Goal: Task Accomplishment & Management: Manage account settings

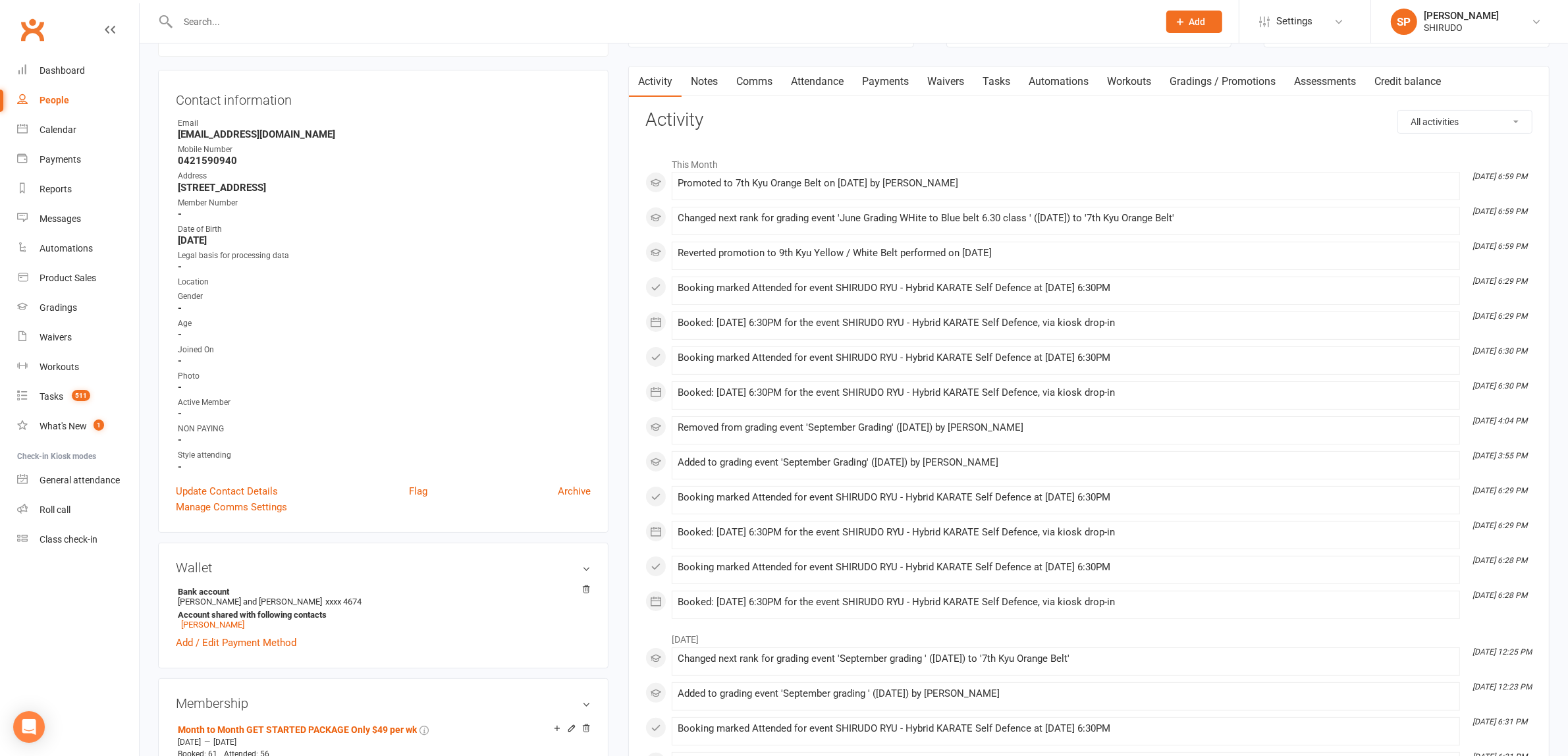
scroll to position [855, 0]
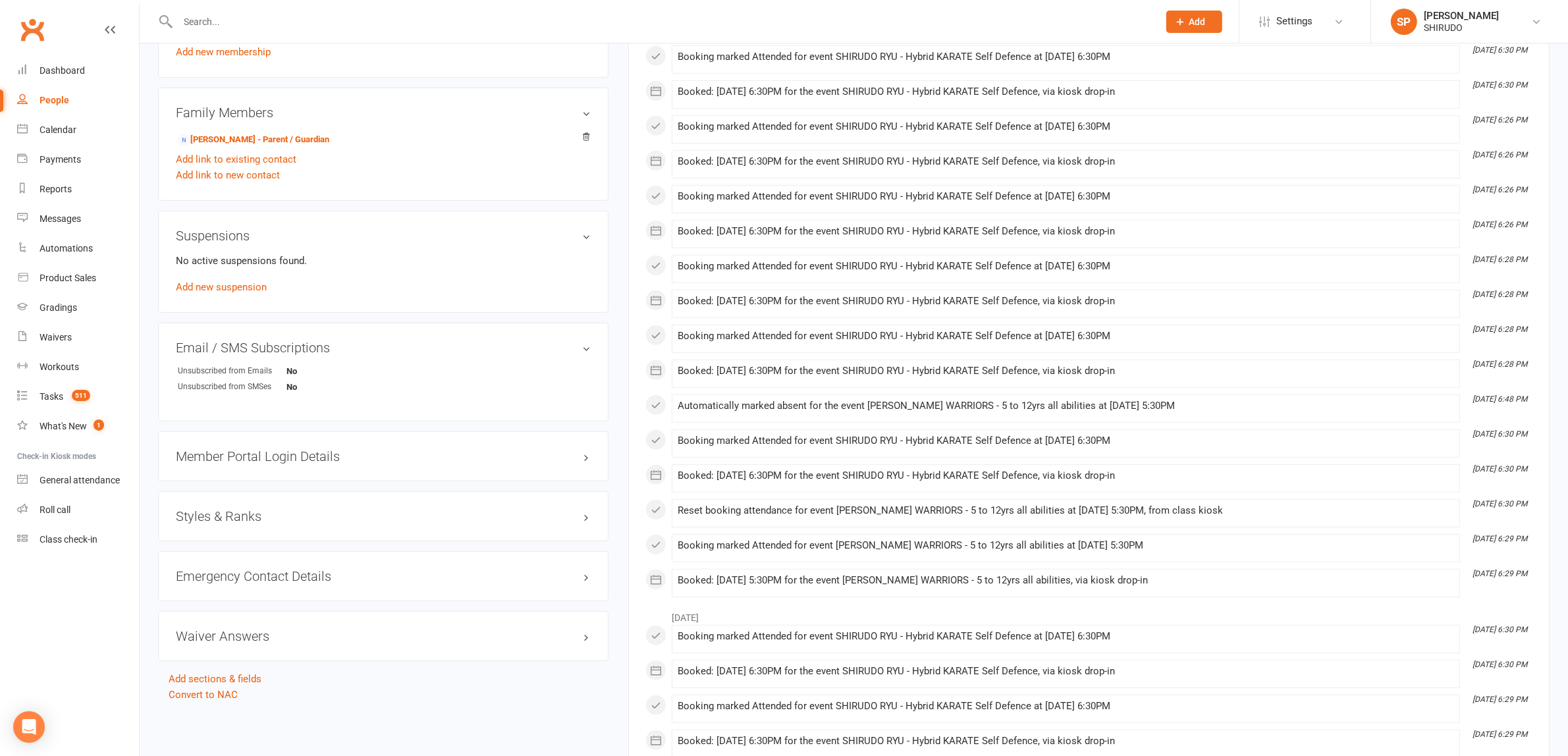
click at [257, 514] on h3 "Styles & Ranks" at bounding box center [384, 516] width 415 height 15
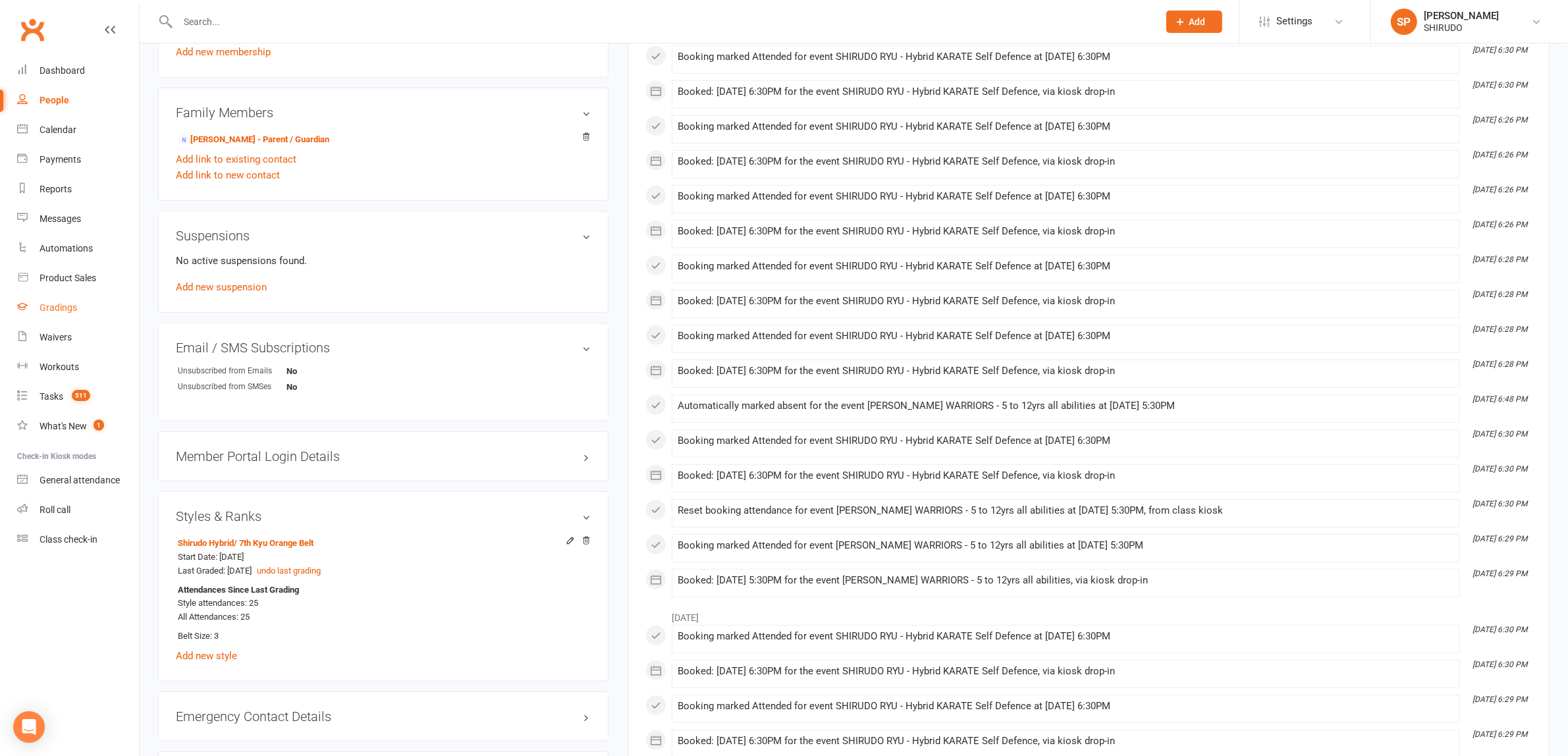
click at [69, 306] on div "Gradings" at bounding box center [58, 307] width 37 height 10
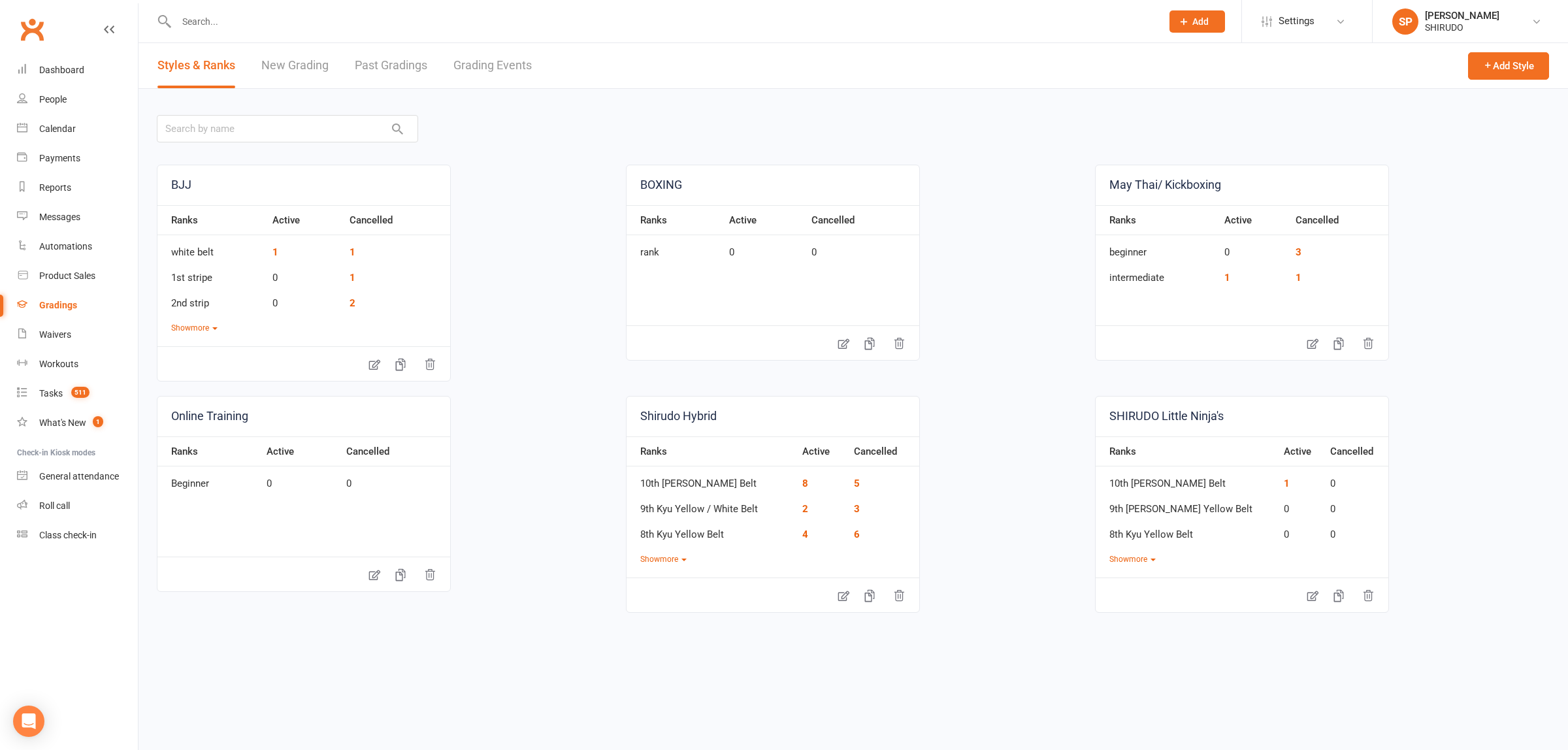
click at [485, 66] on link "Grading Events" at bounding box center [493, 66] width 79 height 45
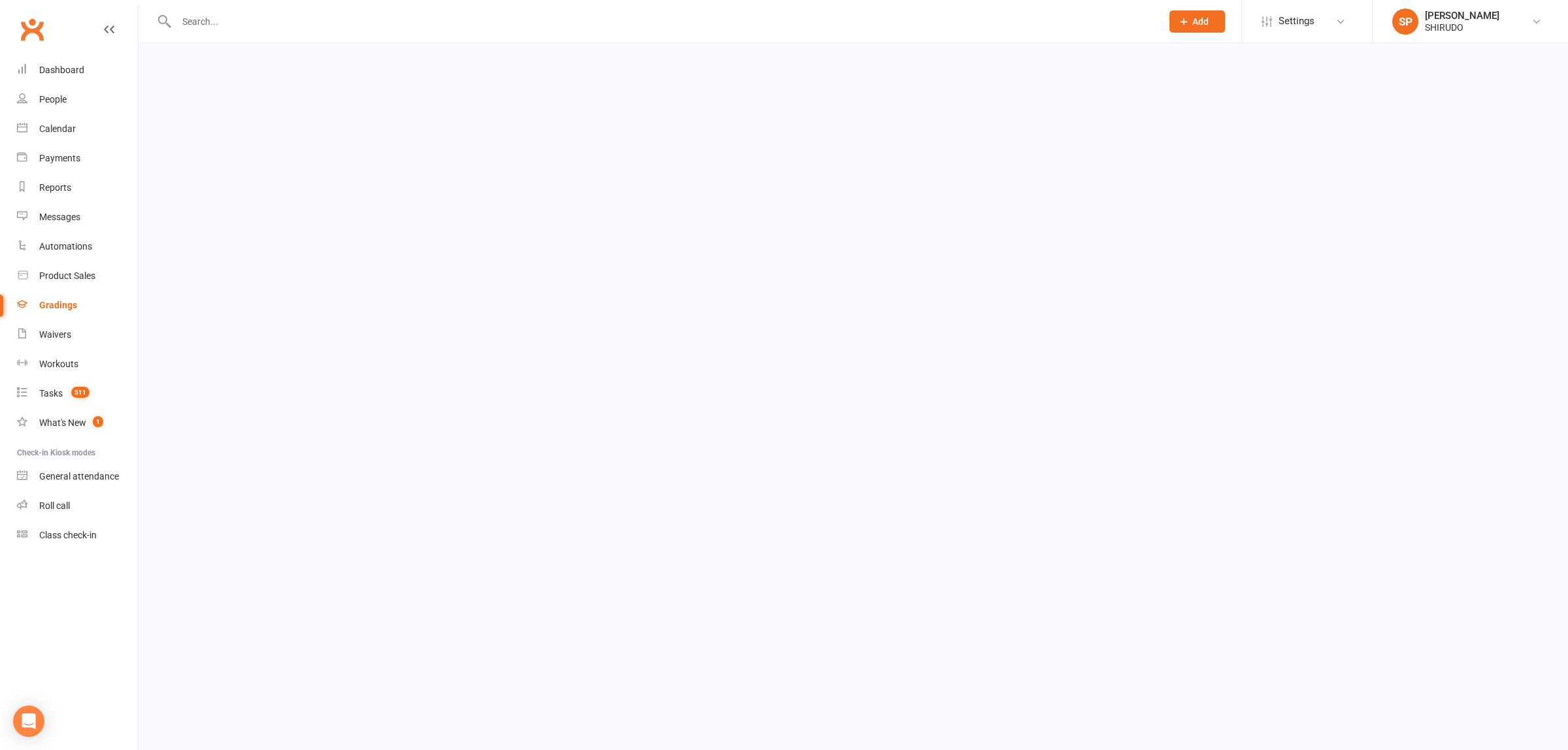
select select "50"
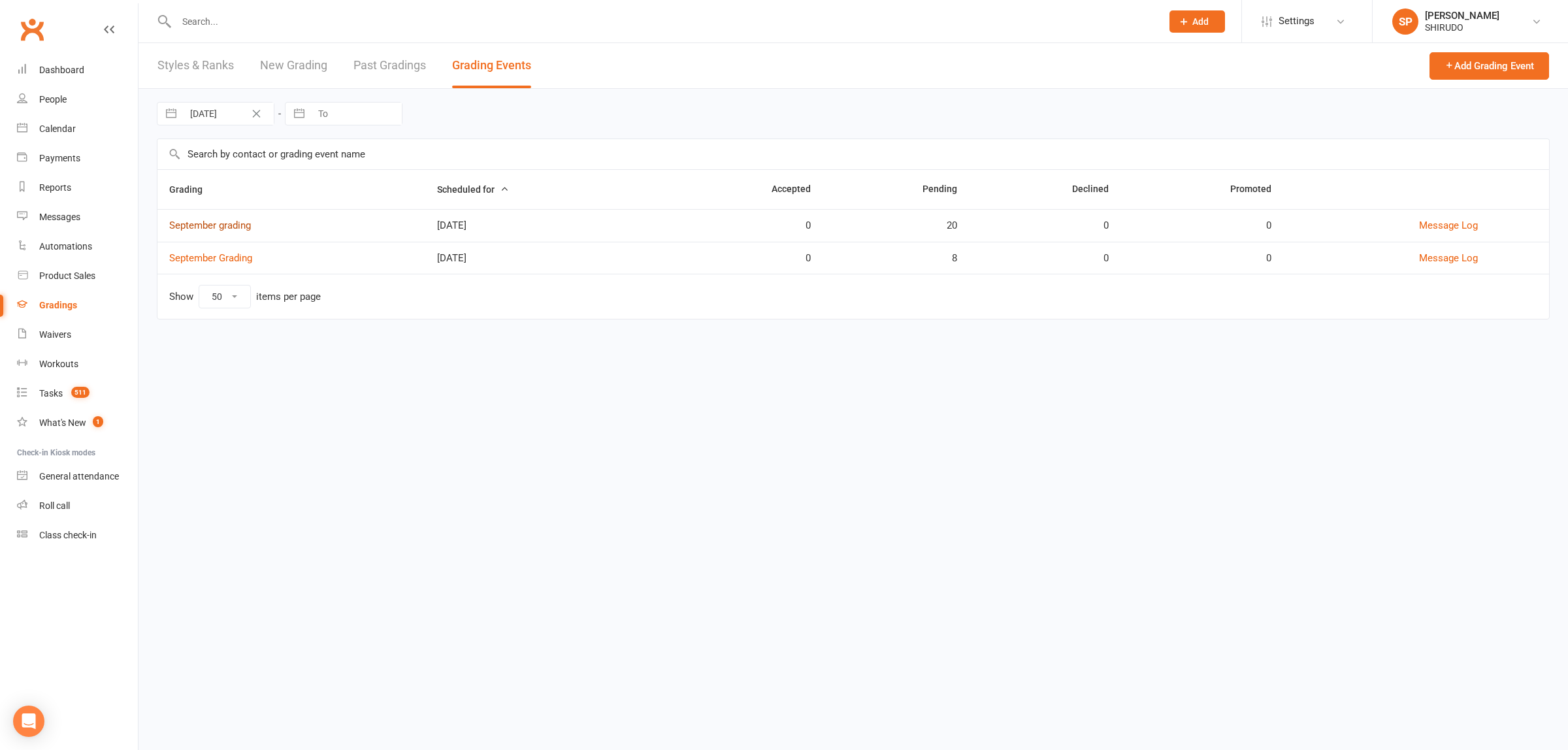
click at [246, 227] on link "September grading" at bounding box center [210, 225] width 82 height 12
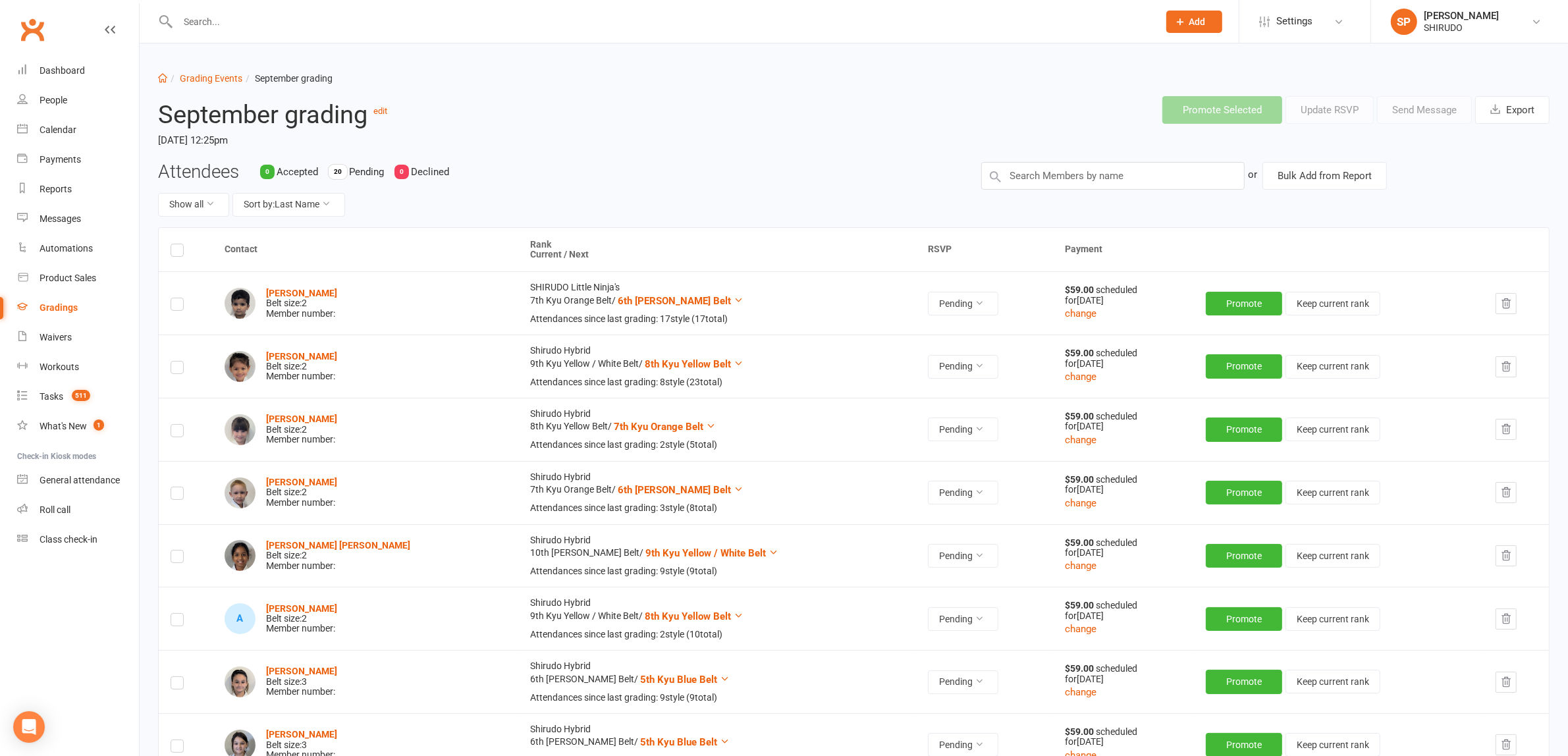
scroll to position [412, 0]
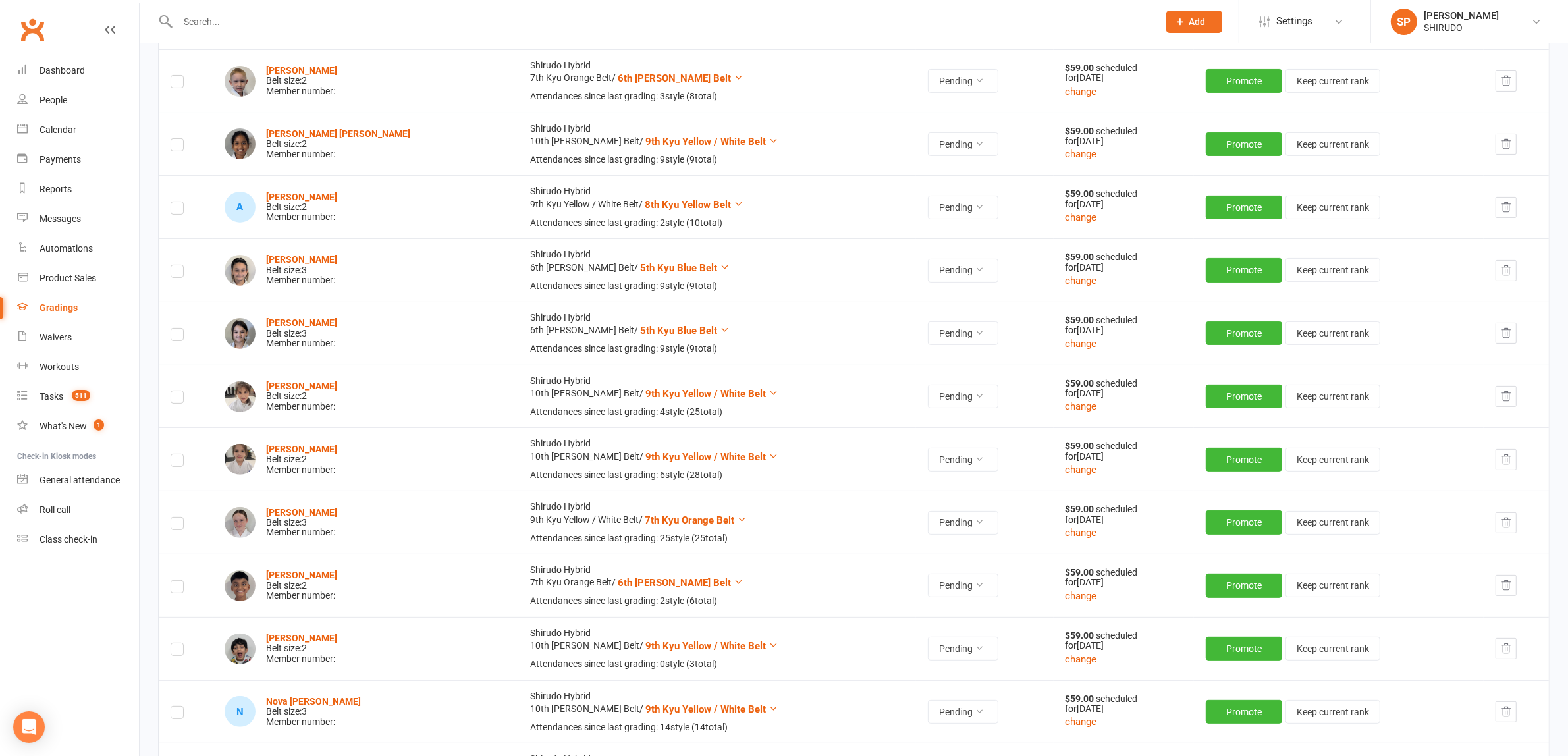
click at [726, 517] on td "Shirudo Hybrid 9th Kyu Yellow / White Belt / 7th Kyu Orange Belt Attendances si…" at bounding box center [717, 523] width 397 height 63
click at [736, 520] on icon at bounding box center [741, 519] width 10 height 10
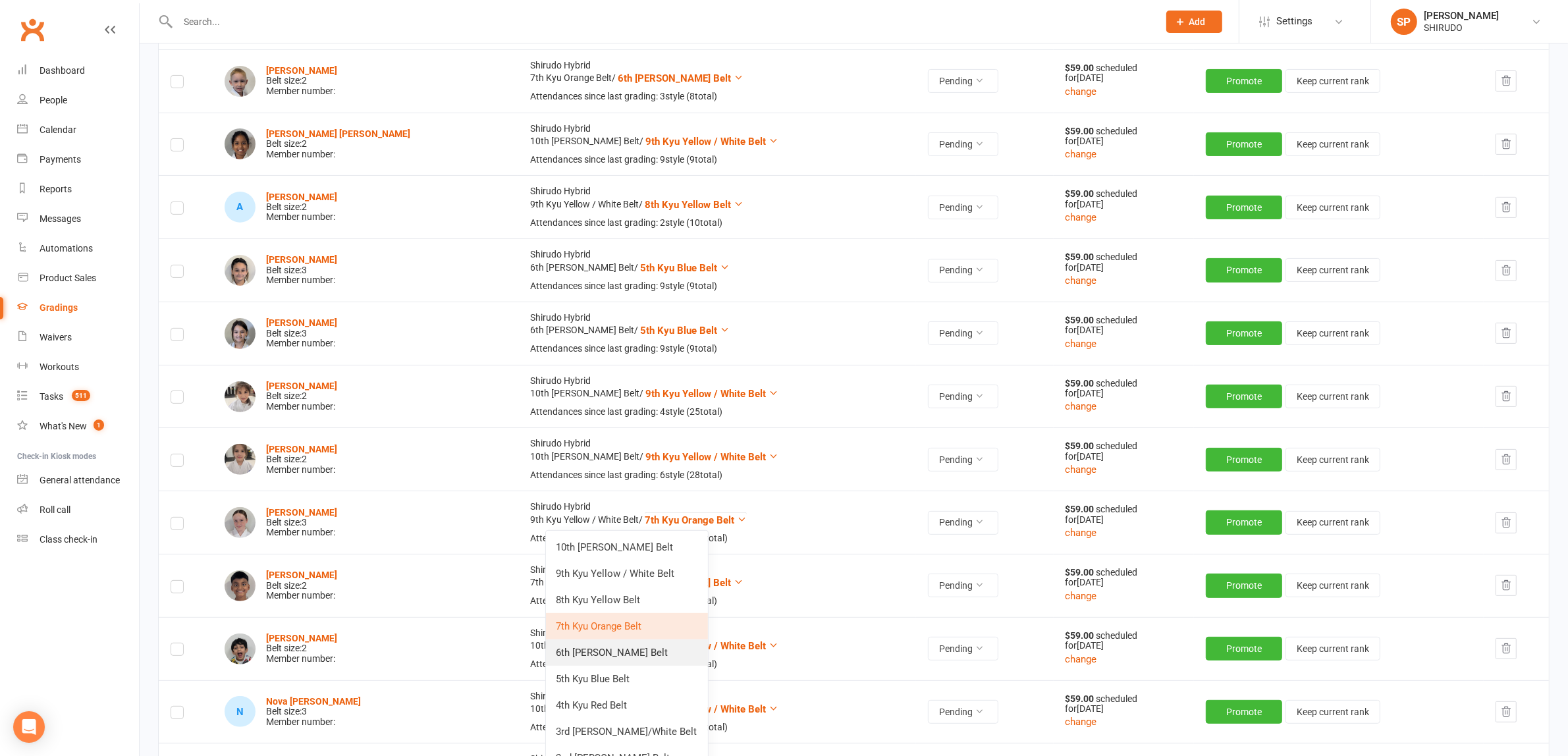
click at [651, 653] on link "6th [PERSON_NAME] Belt" at bounding box center [627, 653] width 162 height 27
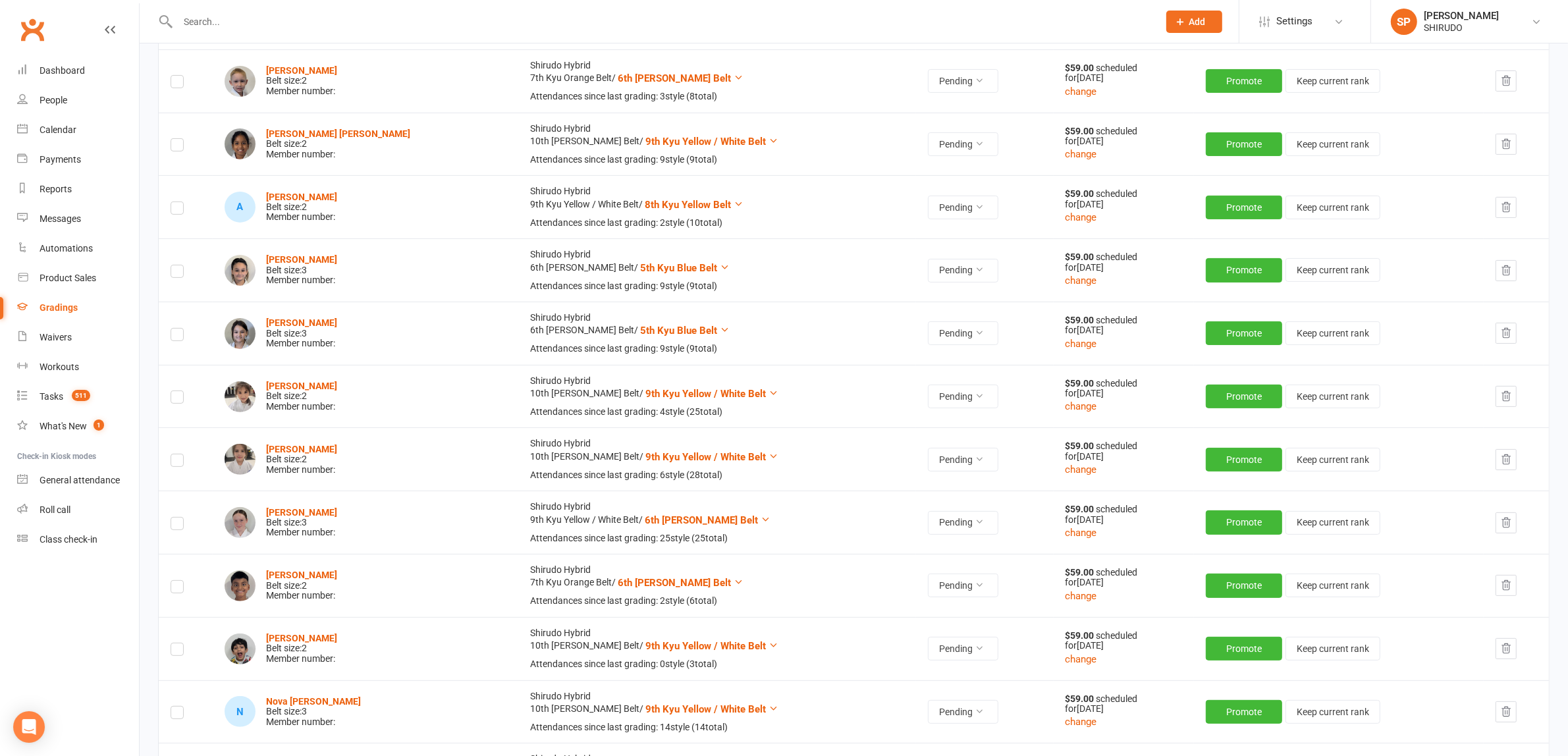
click at [761, 527] on td "Shirudo Hybrid 9th Kyu Yellow / White Belt / 6th [PERSON_NAME] Belt Attendances…" at bounding box center [717, 523] width 397 height 63
drag, startPoint x: 706, startPoint y: 517, endPoint x: 644, endPoint y: 520, distance: 62.1
click at [644, 520] on button "6th [PERSON_NAME] Belt" at bounding box center [707, 520] width 126 height 16
click at [620, 505] on td "Shirudo Hybrid 9th Kyu Yellow / White Belt / 6th [PERSON_NAME] Belt Attendances…" at bounding box center [717, 523] width 397 height 63
drag, startPoint x: 617, startPoint y: 522, endPoint x: 703, endPoint y: 519, distance: 86.1
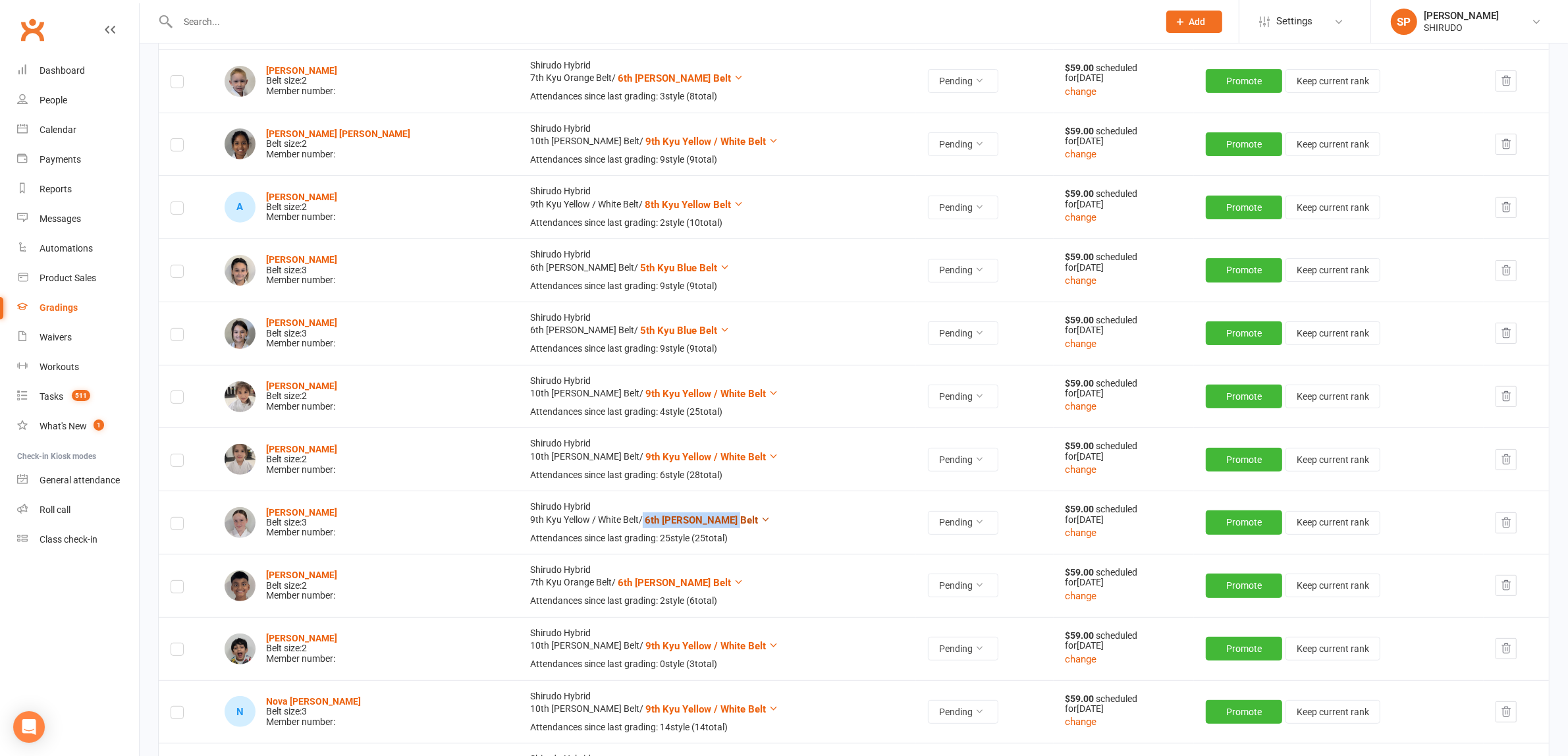
click at [703, 519] on td "Shirudo Hybrid 9th Kyu Yellow / White Belt / 6th [PERSON_NAME] Belt Attendances…" at bounding box center [717, 523] width 397 height 63
copy td "6th [PERSON_NAME] Belt"
